Goal: Task Accomplishment & Management: Manage account settings

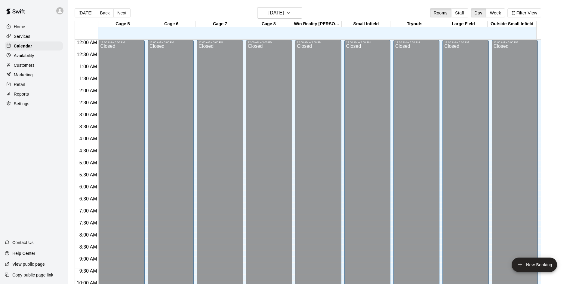
scroll to position [268, 0]
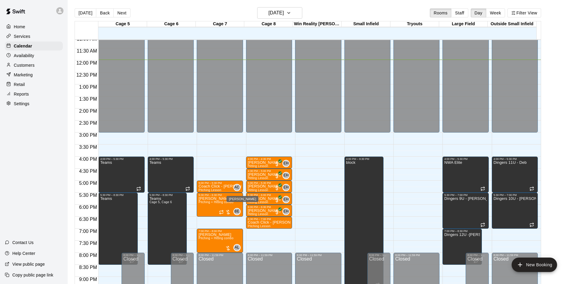
drag, startPoint x: 233, startPoint y: 187, endPoint x: 270, endPoint y: 197, distance: 38.3
click at [267, 197] on div "12:00 AM 12:30 AM 1:00 AM 1:30 AM 2:00 AM 2:30 AM 3:00 AM 3:30 AM 4:00 AM 4:30 …" at bounding box center [308, 165] width 466 height 252
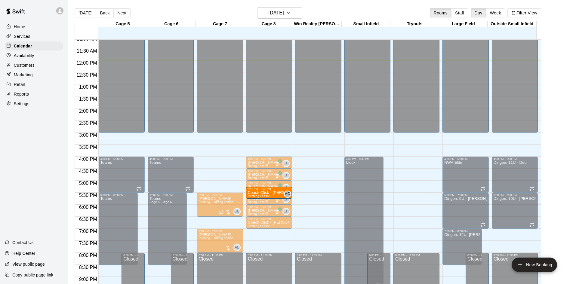
click at [327, 178] on div "12:00 AM – 3:00 PM Closed 8:00 PM – 11:59 PM Closed" at bounding box center [318, 61] width 46 height 578
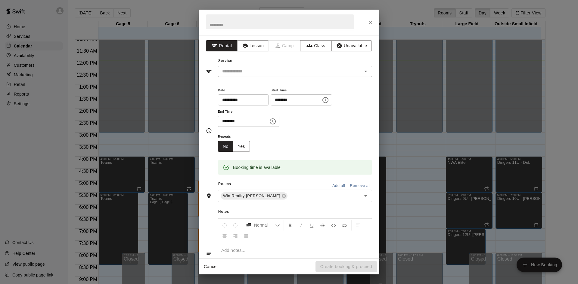
click at [371, 24] on icon "Close" at bounding box center [370, 23] width 6 height 6
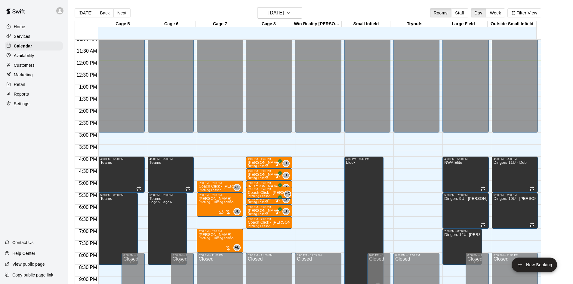
click at [23, 68] on p "Customers" at bounding box center [24, 65] width 21 height 6
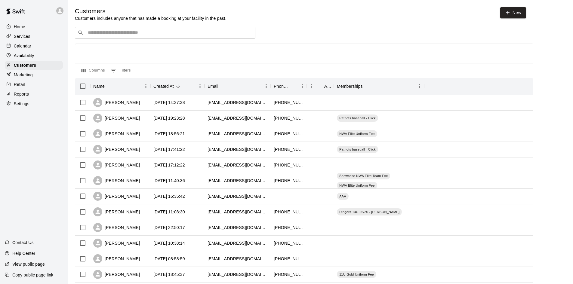
click at [18, 44] on p "Calendar" at bounding box center [22, 46] width 17 height 6
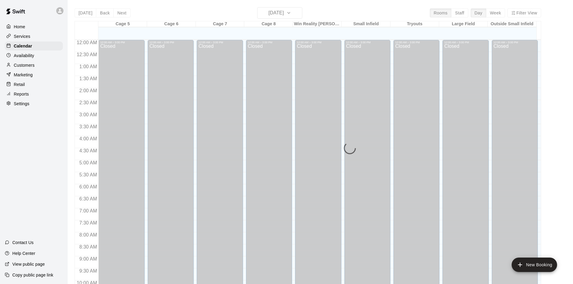
scroll to position [289, 0]
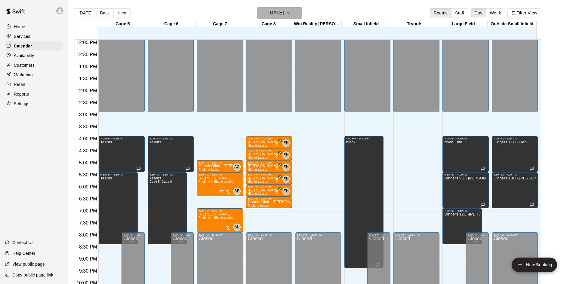
click at [282, 16] on h6 "[DATE]" at bounding box center [276, 13] width 15 height 8
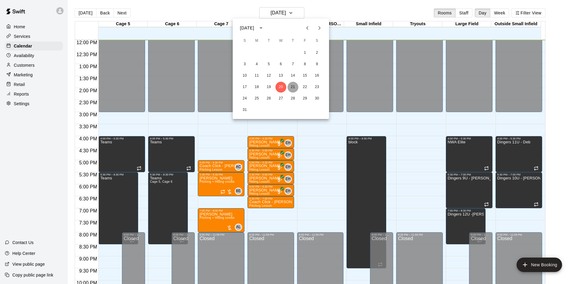
click at [294, 88] on button "21" at bounding box center [292, 87] width 11 height 11
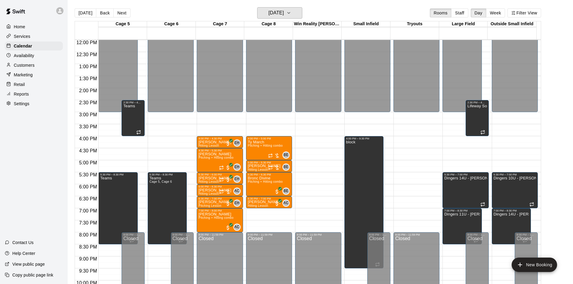
click at [273, 13] on h6 "[DATE]" at bounding box center [276, 13] width 15 height 8
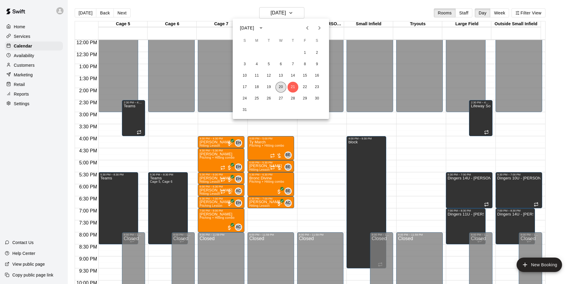
click at [282, 88] on button "20" at bounding box center [280, 87] width 11 height 11
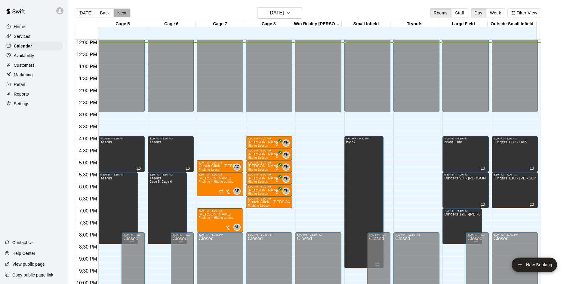
click at [127, 13] on button "Next" at bounding box center [121, 12] width 17 height 9
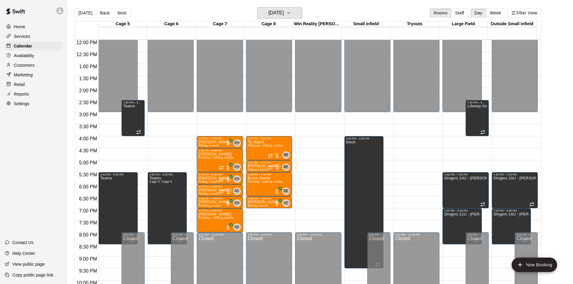
click at [298, 15] on button "[DATE]" at bounding box center [279, 12] width 45 height 11
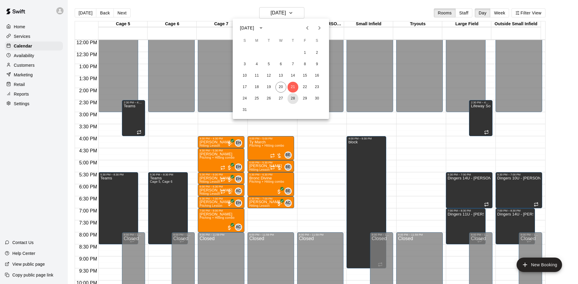
click at [294, 95] on button "28" at bounding box center [292, 98] width 11 height 11
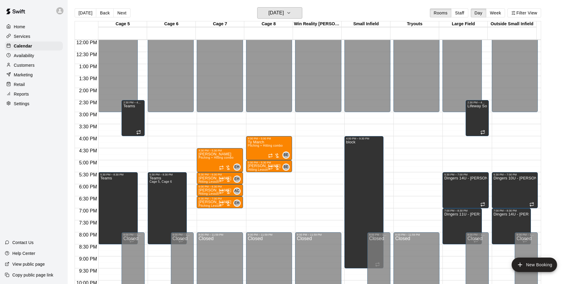
click at [302, 13] on button "[DATE]" at bounding box center [279, 12] width 45 height 11
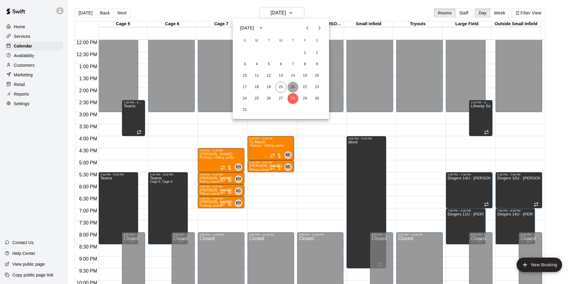
drag, startPoint x: 290, startPoint y: 84, endPoint x: 292, endPoint y: 88, distance: 5.1
click at [290, 84] on button "21" at bounding box center [292, 87] width 11 height 11
